Goal: Find contact information: Find contact information

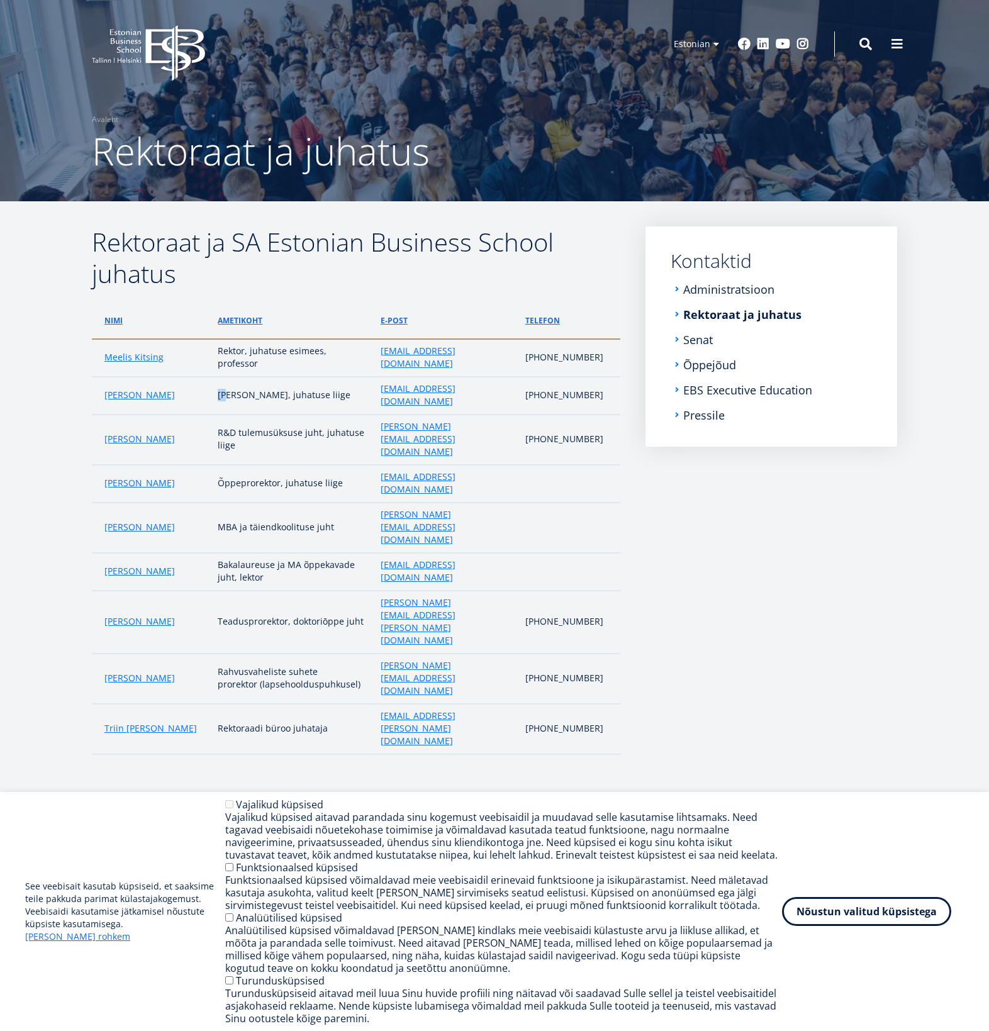
drag, startPoint x: 225, startPoint y: 366, endPoint x: 231, endPoint y: 378, distance: 13.5
click at [232, 378] on td "[PERSON_NAME], juhatuse liige" at bounding box center [292, 396] width 162 height 38
drag, startPoint x: 146, startPoint y: 376, endPoint x: 77, endPoint y: 375, distance: 69.2
click at [77, 375] on div "Rektoraat ja SA Estonian Business School juhatus Nimi ametikoht e-post telefon …" at bounding box center [495, 500] width 906 height 547
click at [94, 377] on td "[PERSON_NAME]" at bounding box center [152, 396] width 120 height 38
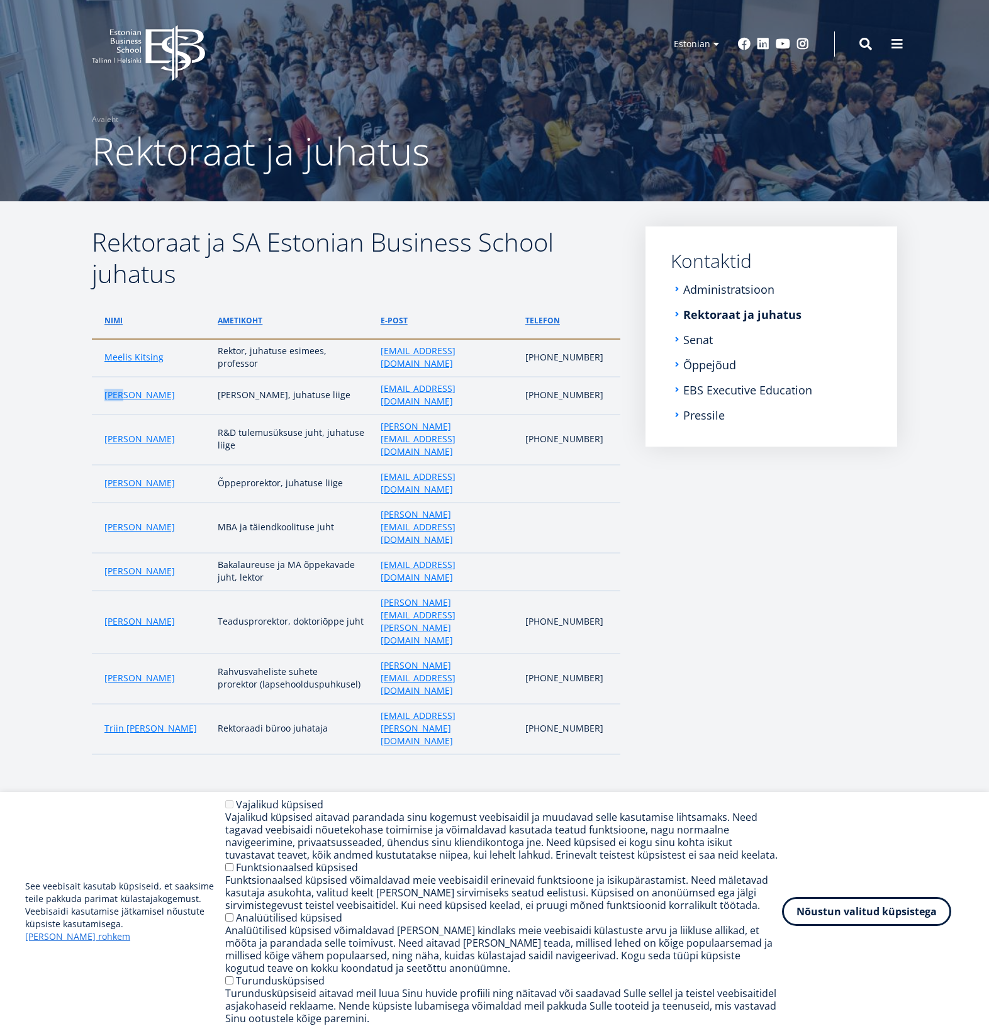
click at [94, 377] on td "[PERSON_NAME]" at bounding box center [152, 396] width 120 height 38
click at [193, 415] on td "[PERSON_NAME]" at bounding box center [152, 440] width 120 height 50
drag, startPoint x: 179, startPoint y: 407, endPoint x: 99, endPoint y: 407, distance: 79.9
click at [99, 415] on td "[PERSON_NAME]" at bounding box center [152, 440] width 120 height 50
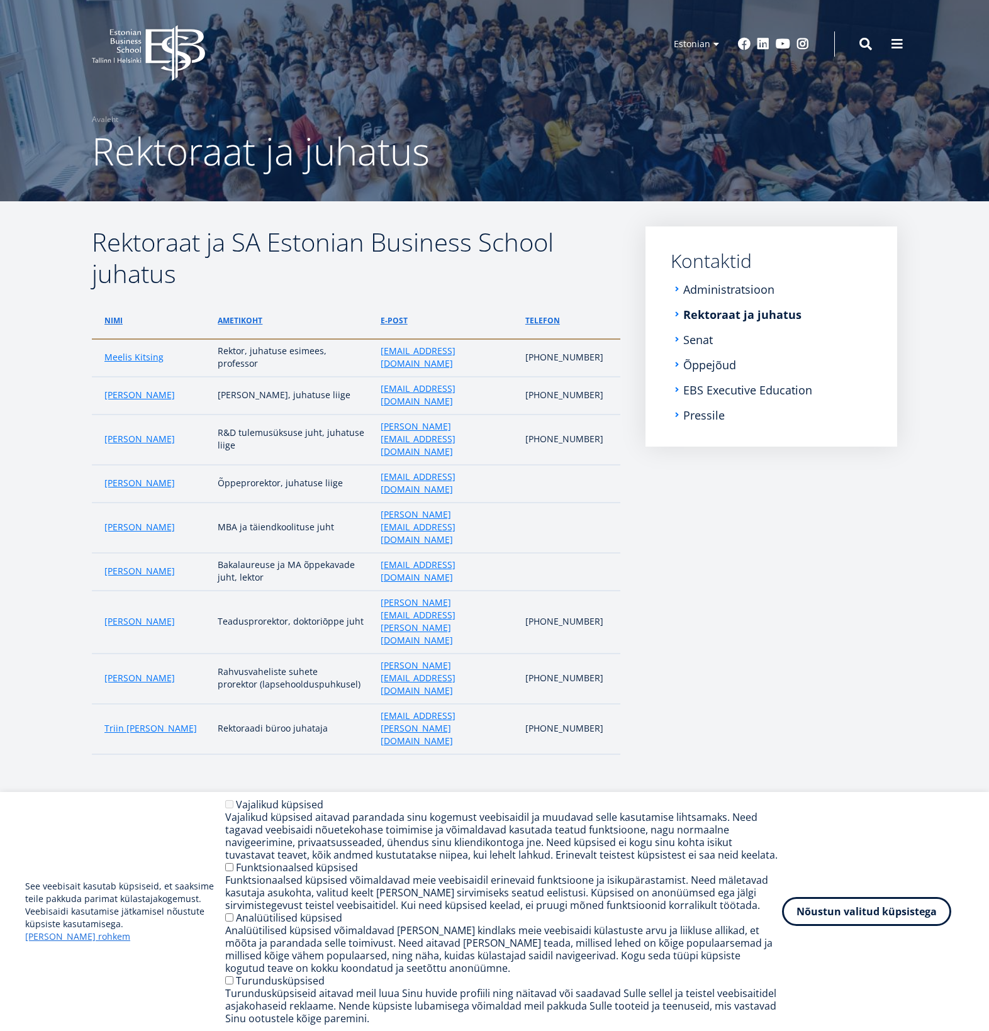
copy link "[PERSON_NAME]"
drag, startPoint x: 193, startPoint y: 440, endPoint x: 105, endPoint y: 442, distance: 87.5
click at [105, 465] on td "[PERSON_NAME]" at bounding box center [152, 484] width 120 height 38
copy link "[PERSON_NAME]"
click at [189, 503] on td "[PERSON_NAME]" at bounding box center [152, 528] width 120 height 50
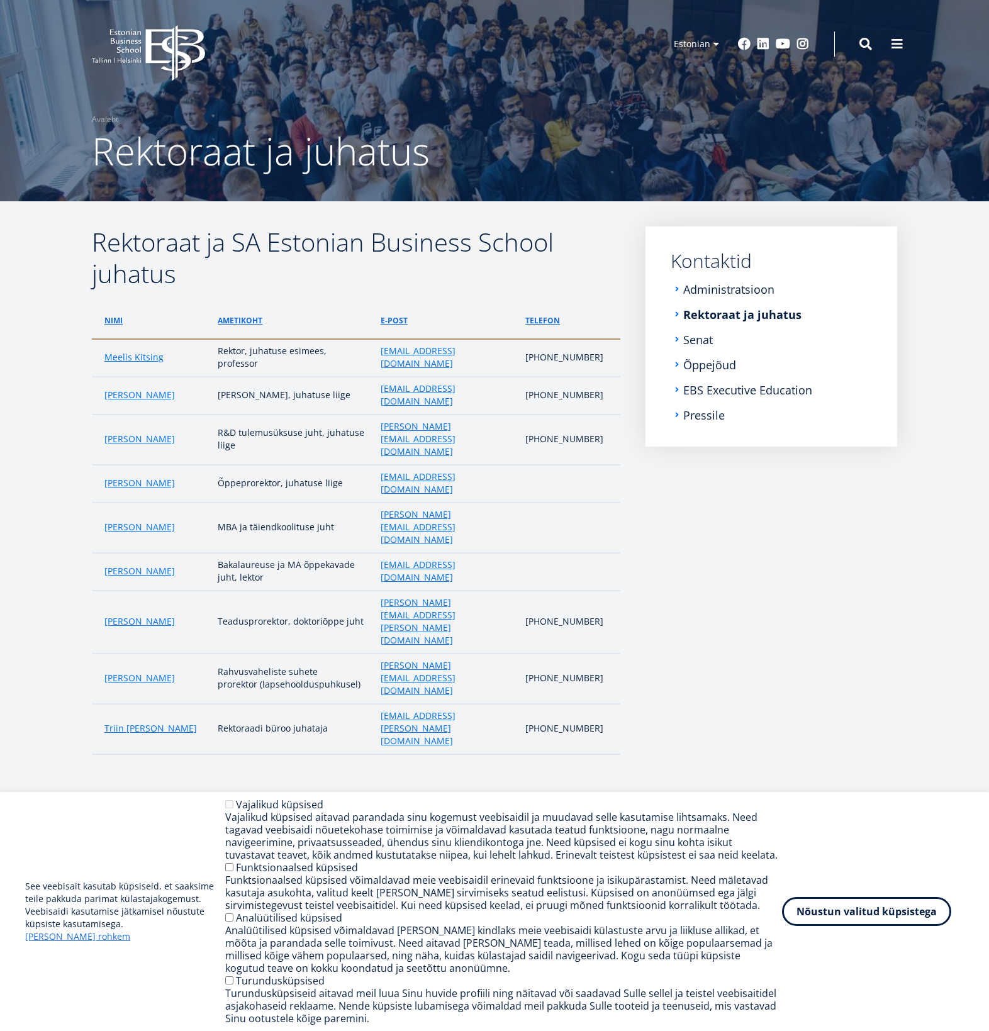
click at [166, 591] on td "[PERSON_NAME]" at bounding box center [152, 622] width 120 height 63
drag, startPoint x: 165, startPoint y: 529, endPoint x: 98, endPoint y: 526, distance: 66.8
click at [98, 591] on td "[PERSON_NAME]" at bounding box center [152, 622] width 120 height 63
copy link "[PERSON_NAME]"
drag, startPoint x: 186, startPoint y: 556, endPoint x: 106, endPoint y: 562, distance: 80.8
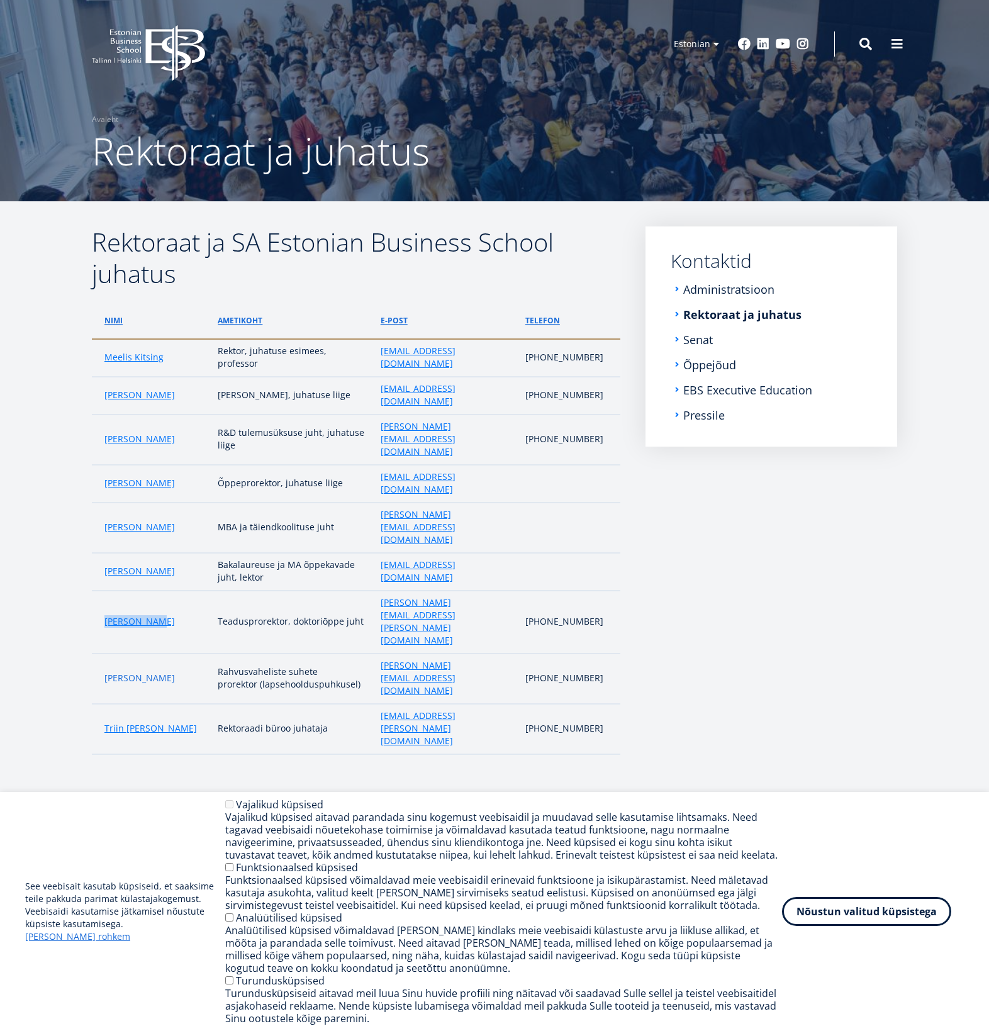
click at [106, 654] on td "[PERSON_NAME]" at bounding box center [152, 679] width 120 height 50
copy link "[PERSON_NAME]"
